Goal: Task Accomplishment & Management: Manage account settings

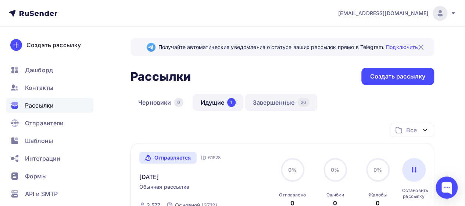
click at [268, 97] on link "Завершенные 26" at bounding box center [281, 102] width 72 height 17
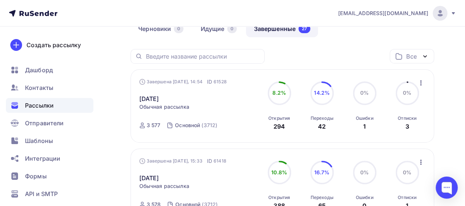
scroll to position [98, 0]
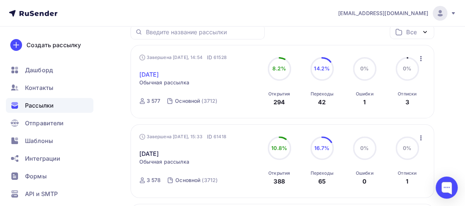
click at [150, 72] on link "[DATE]" at bounding box center [149, 74] width 20 height 9
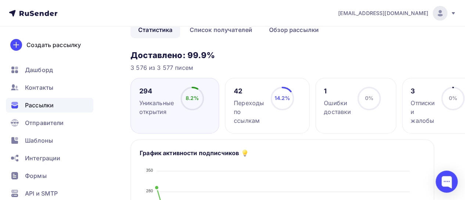
scroll to position [61, 0]
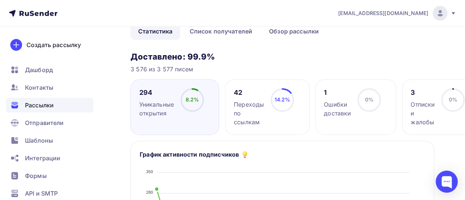
click at [331, 104] on div "Ошибки доставки" at bounding box center [337, 109] width 27 height 18
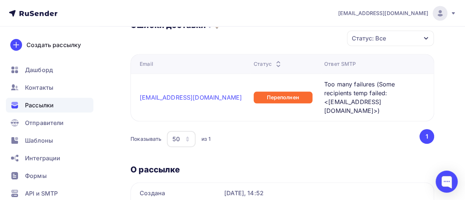
scroll to position [331, 0]
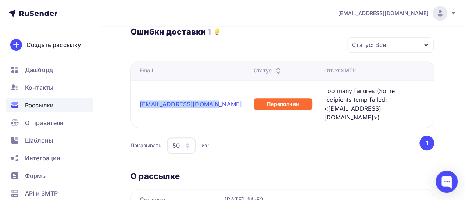
drag, startPoint x: 140, startPoint y: 99, endPoint x: 206, endPoint y: 103, distance: 66.7
click at [206, 103] on td "[EMAIL_ADDRESS][DOMAIN_NAME]" at bounding box center [191, 103] width 120 height 47
copy link "[EMAIL_ADDRESS][DOMAIN_NAME]"
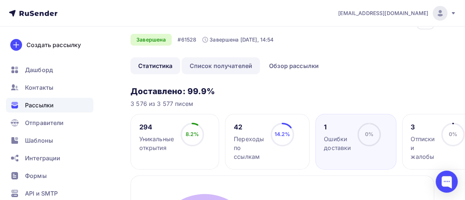
scroll to position [26, 0]
click at [417, 142] on div "Отписки и жалобы" at bounding box center [423, 148] width 24 height 26
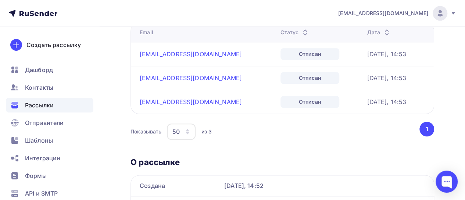
scroll to position [357, 0]
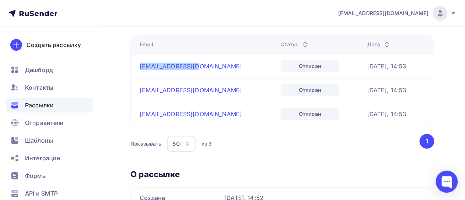
drag, startPoint x: 193, startPoint y: 67, endPoint x: 139, endPoint y: 67, distance: 54.4
click at [139, 67] on td "[EMAIL_ADDRESS][DOMAIN_NAME]" at bounding box center [204, 66] width 147 height 24
copy link "[EMAIL_ADDRESS][DOMAIN_NAME]"
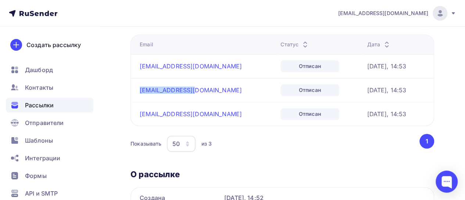
drag, startPoint x: 199, startPoint y: 89, endPoint x: 141, endPoint y: 98, distance: 58.4
click at [140, 92] on div "[EMAIL_ADDRESS][DOMAIN_NAME]" at bounding box center [207, 89] width 135 height 7
copy link "[EMAIL_ADDRESS][DOMAIN_NAME]"
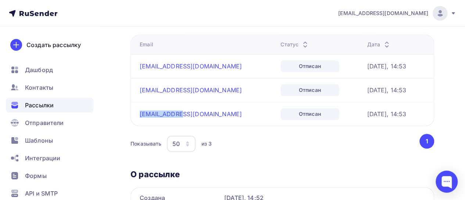
drag, startPoint x: 181, startPoint y: 114, endPoint x: 132, endPoint y: 114, distance: 48.2
click at [132, 114] on td "[EMAIL_ADDRESS][DOMAIN_NAME]" at bounding box center [204, 114] width 147 height 24
copy link "[EMAIL_ADDRESS][DOMAIN_NAME]"
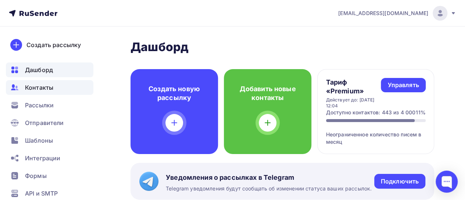
click at [41, 83] on div "Контакты" at bounding box center [49, 87] width 87 height 15
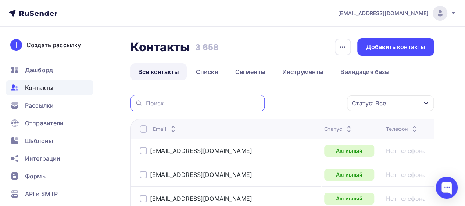
click at [186, 100] on input "text" at bounding box center [203, 103] width 115 height 8
paste input "[EMAIL_ADDRESS][DOMAIN_NAME]"
type input "[EMAIL_ADDRESS][DOMAIN_NAME]"
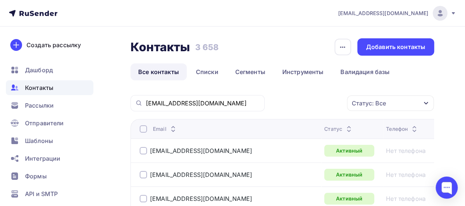
click at [186, 99] on div "[EMAIL_ADDRESS][DOMAIN_NAME]" at bounding box center [198, 103] width 134 height 16
click at [225, 105] on input "[EMAIL_ADDRESS][DOMAIN_NAME]" at bounding box center [203, 103] width 115 height 8
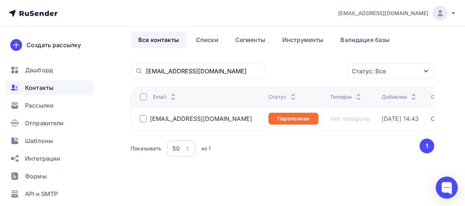
scroll to position [37, 0]
click at [142, 115] on div at bounding box center [143, 118] width 7 height 7
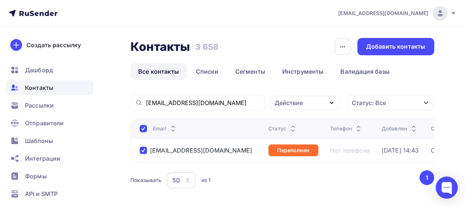
scroll to position [0, 0]
click at [286, 102] on div "Действие" at bounding box center [289, 103] width 28 height 9
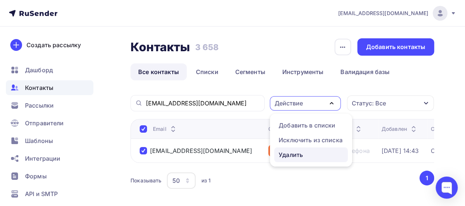
click at [287, 156] on div "Удалить" at bounding box center [291, 154] width 24 height 9
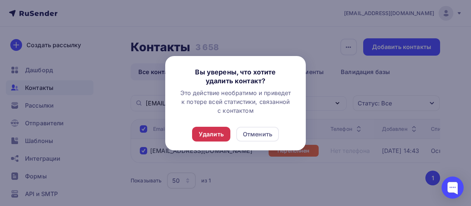
click at [210, 137] on div "Удалить" at bounding box center [211, 133] width 25 height 9
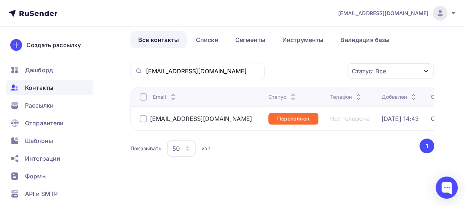
scroll to position [37, 0]
